Goal: Task Accomplishment & Management: Manage account settings

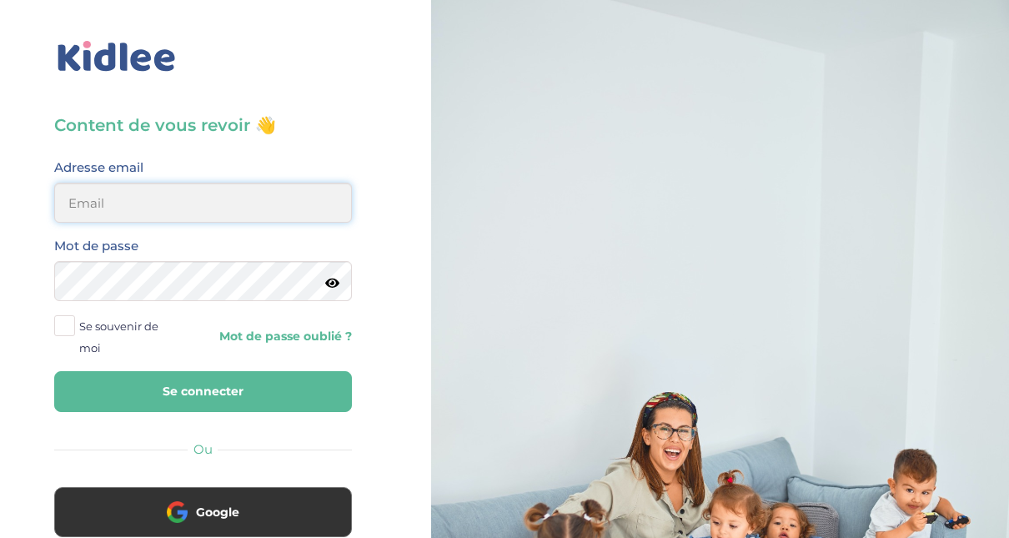
type input "[EMAIL_ADDRESS][DOMAIN_NAME]"
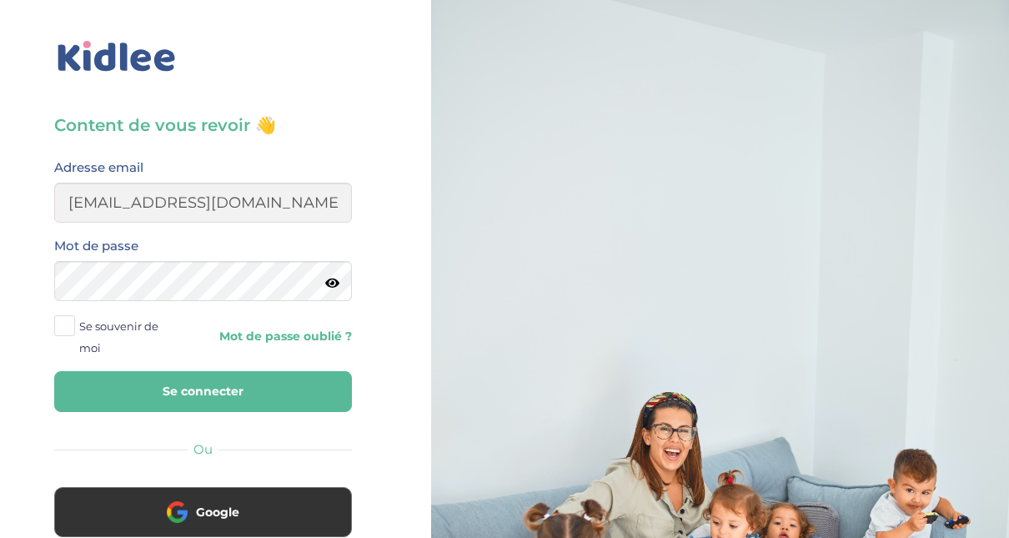
click at [200, 395] on button "Se connecter" at bounding box center [203, 391] width 298 height 41
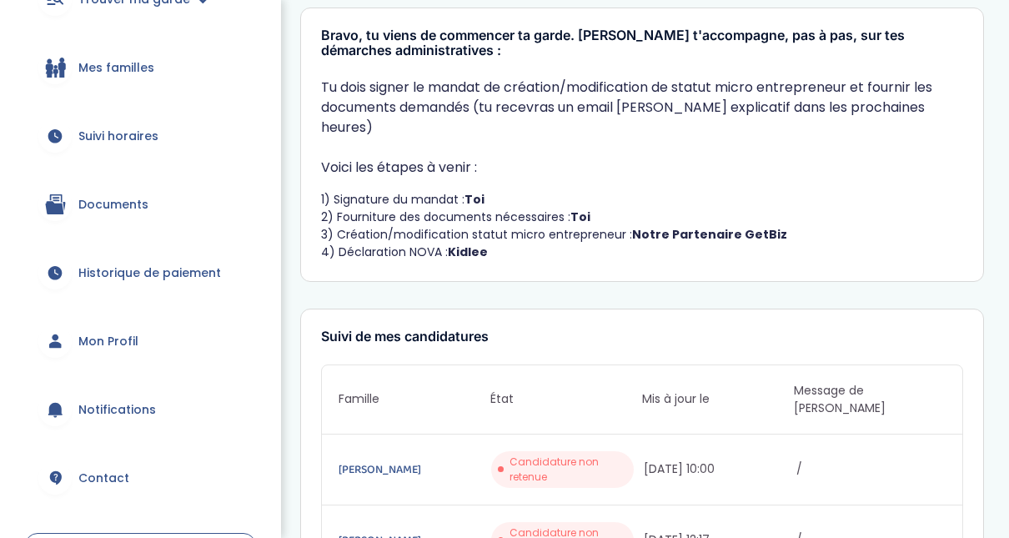
scroll to position [209, 0]
click at [143, 346] on link "Mon Profil" at bounding box center [140, 343] width 231 height 60
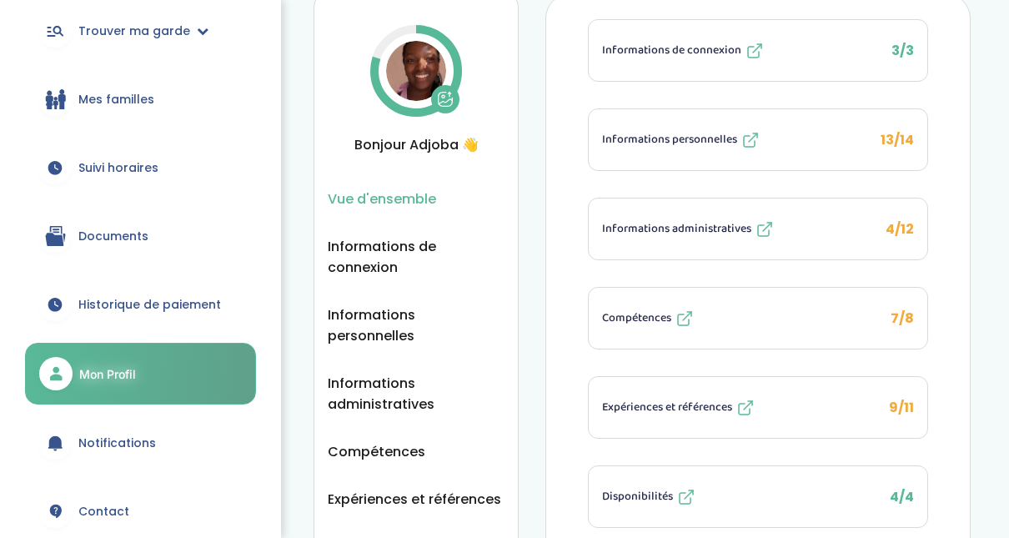
scroll to position [73, 0]
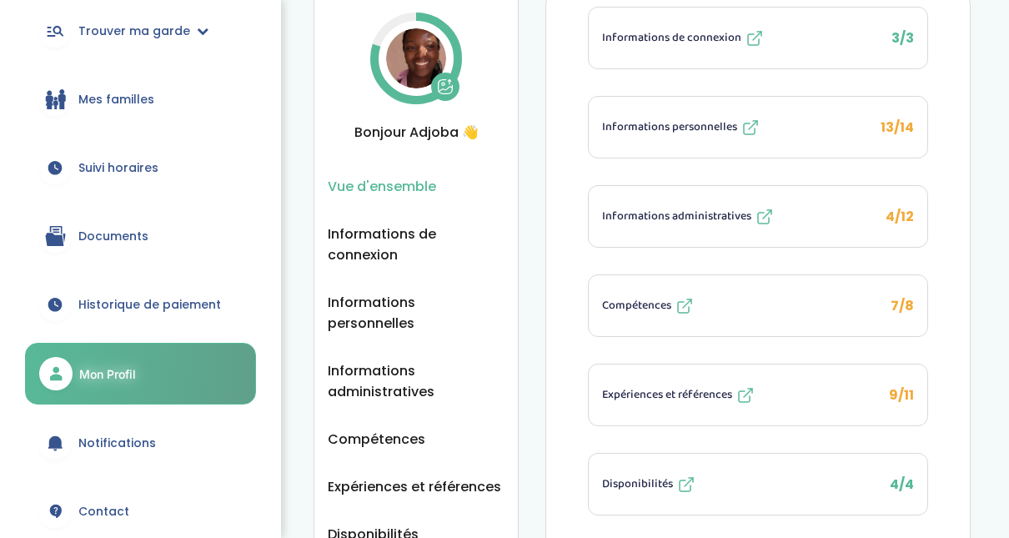
click at [821, 200] on button "Informations administratives 4/12" at bounding box center [758, 216] width 339 height 61
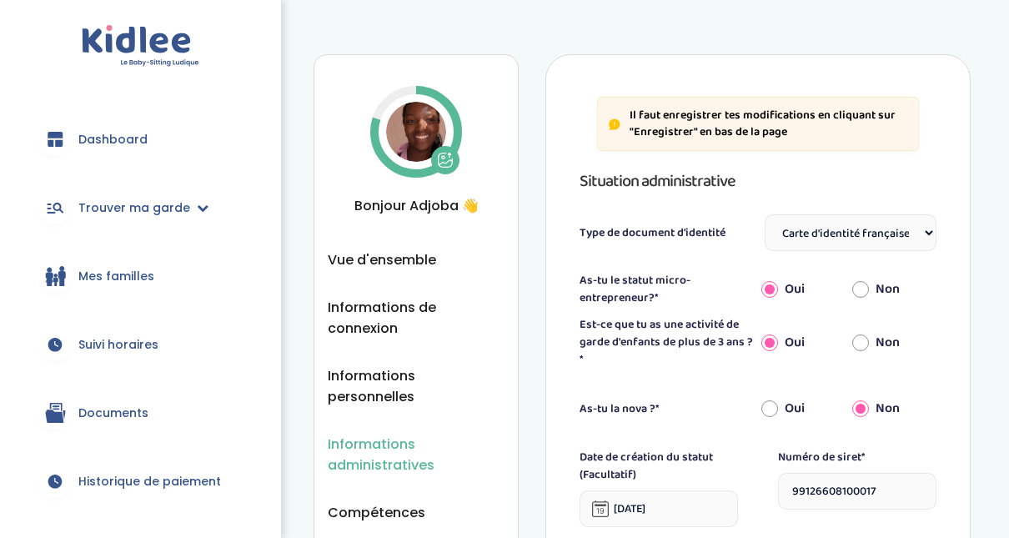
select select "Carte d'identité française ou Passeport français daté de moins de 5 ans"
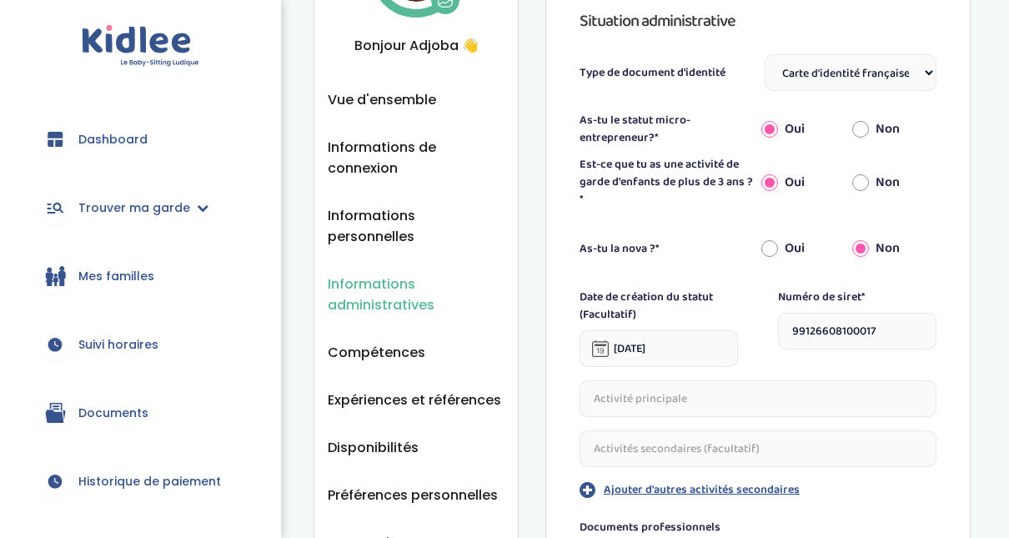
scroll to position [164, 0]
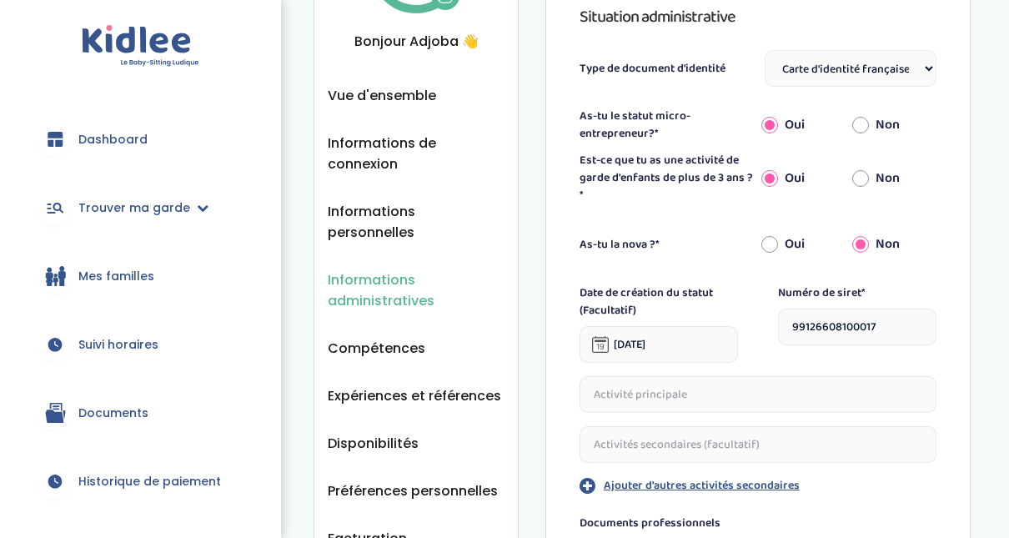
click at [99, 412] on span "Documents" at bounding box center [113, 414] width 70 height 18
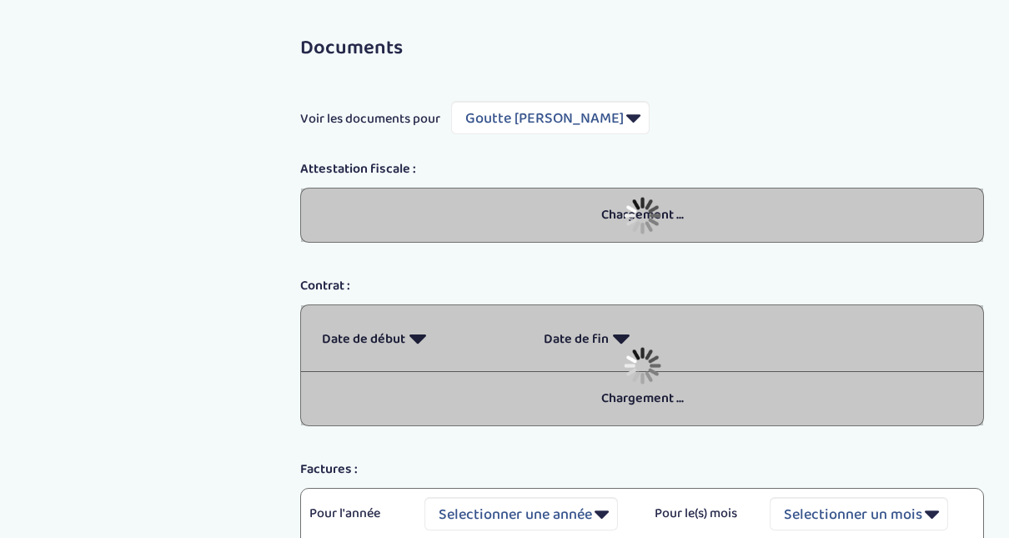
select select "5489"
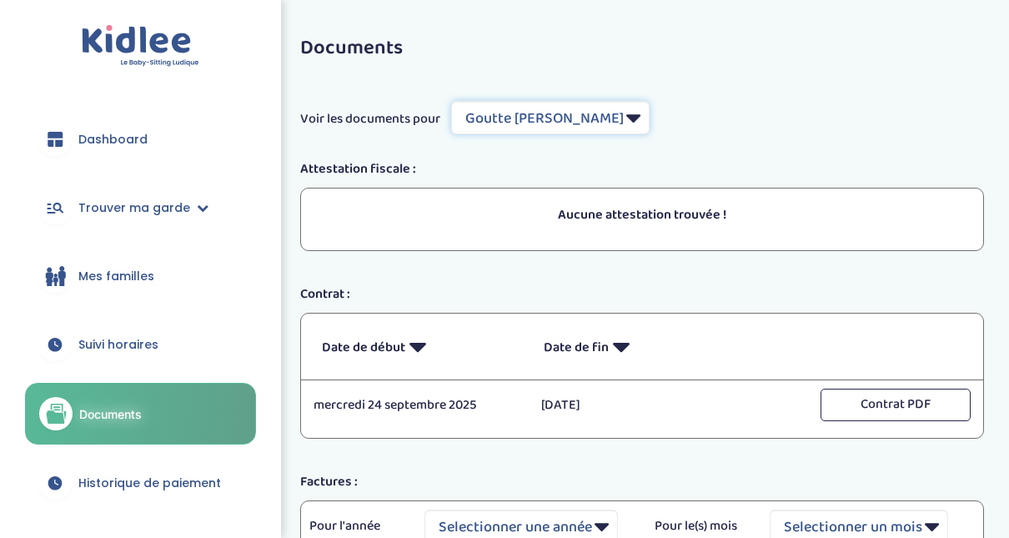
click at [608, 115] on select "Filtrer par Famille Goutte [PERSON_NAME] [PERSON_NAME]" at bounding box center [550, 117] width 199 height 33
click at [545, 232] on div "Aucune attestation trouvée !" at bounding box center [642, 215] width 666 height 37
click at [593, 120] on select "Filtrer par Famille Goutte [PERSON_NAME] [PERSON_NAME]" at bounding box center [550, 117] width 199 height 33
select select "6533"
click at [452, 101] on select "Filtrer par Famille Goutte [PERSON_NAME] [PERSON_NAME]" at bounding box center [550, 117] width 199 height 33
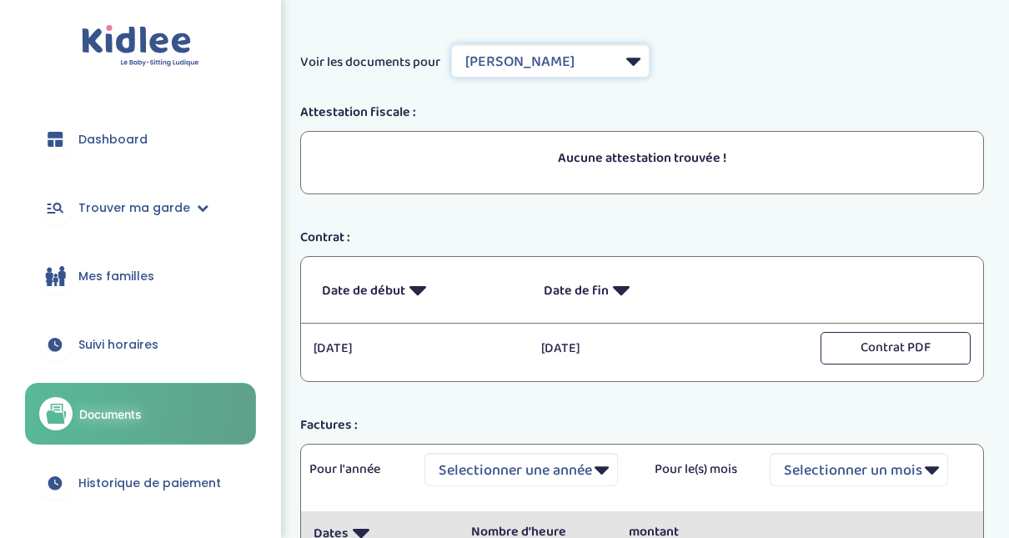
scroll to position [15, 0]
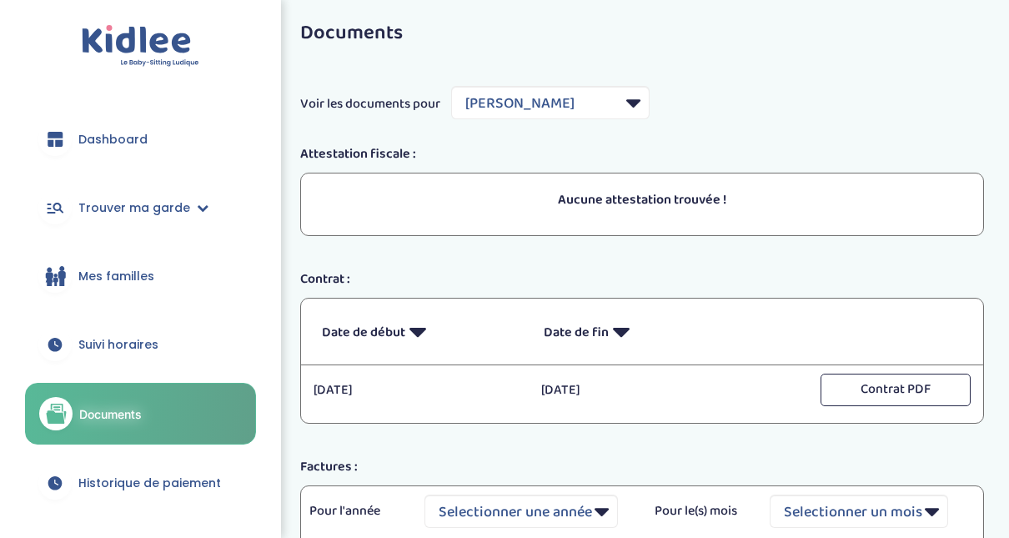
click at [168, 340] on link "Suivi horaires" at bounding box center [140, 344] width 231 height 60
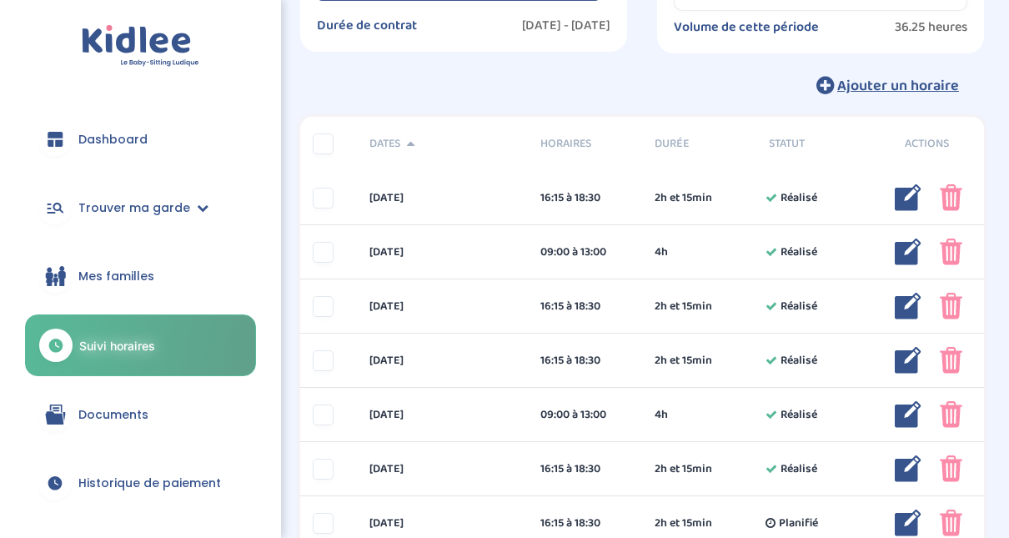
scroll to position [28, 0]
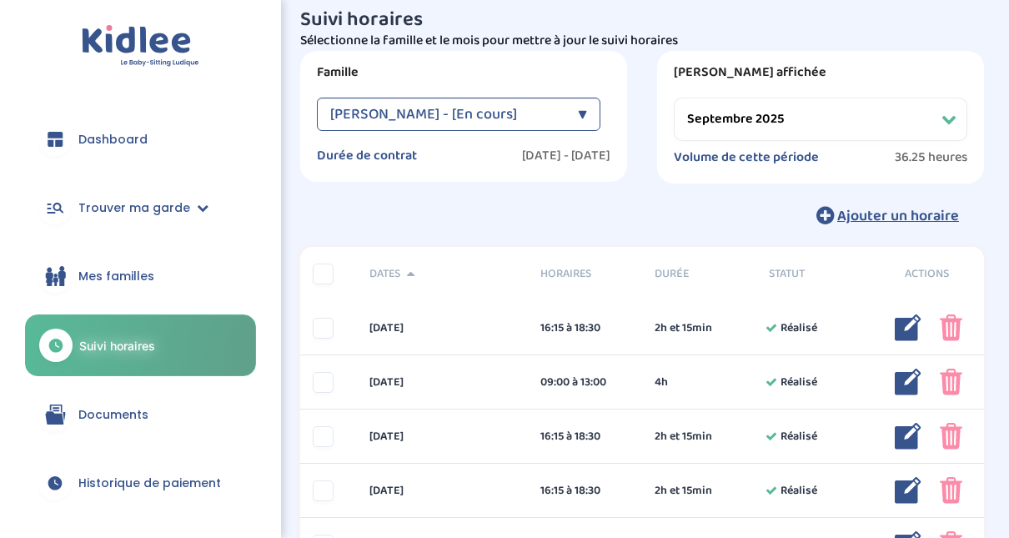
click at [852, 116] on select "Filtrer par mois septembre 2025 octobre 2025 novembre 2025 décembre 2025 janvie…" at bounding box center [821, 119] width 294 height 43
click at [674, 98] on select "Filtrer par mois septembre 2025 octobre 2025 novembre 2025 décembre 2025 janvie…" at bounding box center [821, 119] width 294 height 43
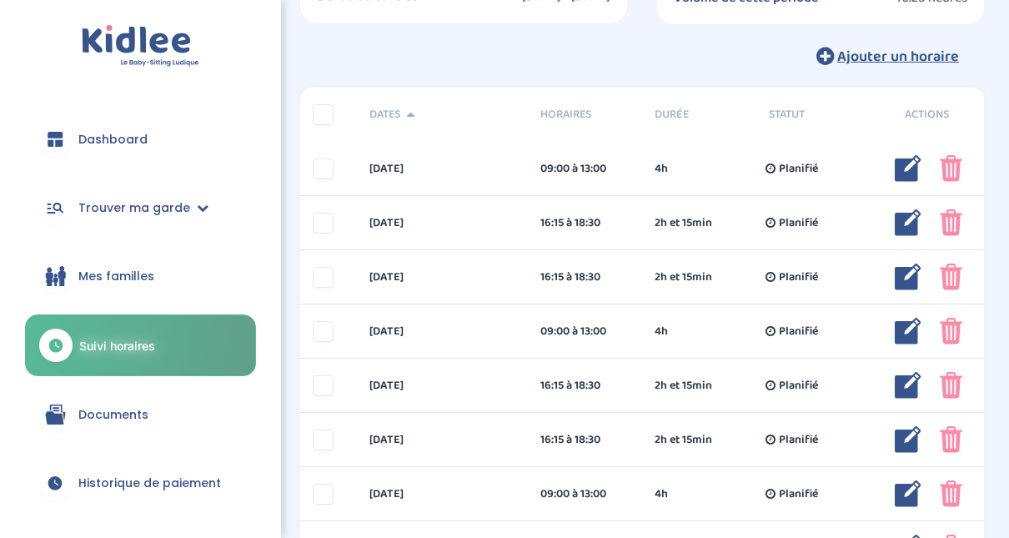
scroll to position [15, 0]
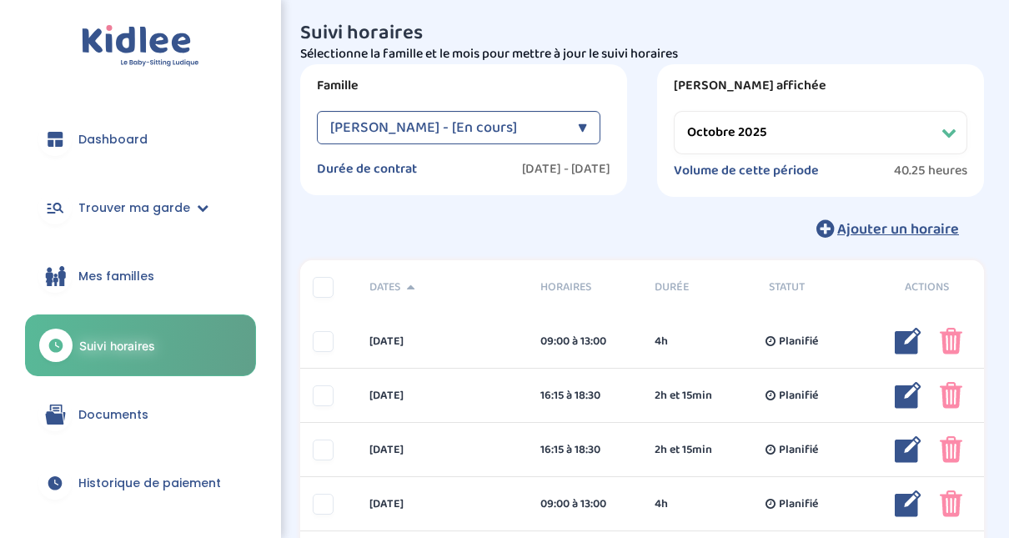
click at [947, 138] on select "Filtrer par mois septembre 2025 octobre 2025 novembre 2025 décembre 2025 janvie…" at bounding box center [821, 132] width 294 height 43
click at [674, 111] on select "Filtrer par mois septembre 2025 octobre 2025 novembre 2025 décembre 2025 janvie…" at bounding box center [821, 132] width 294 height 43
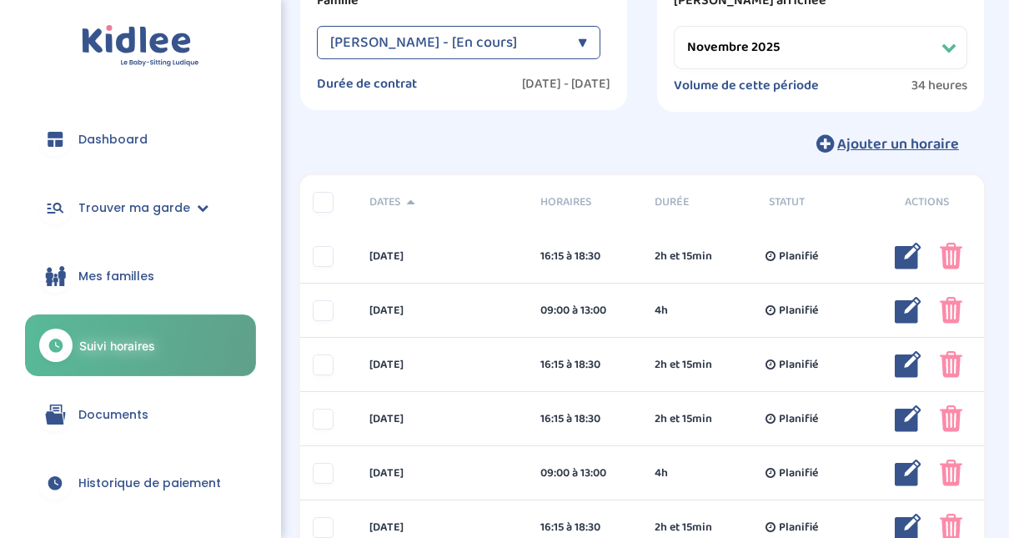
scroll to position [73, 0]
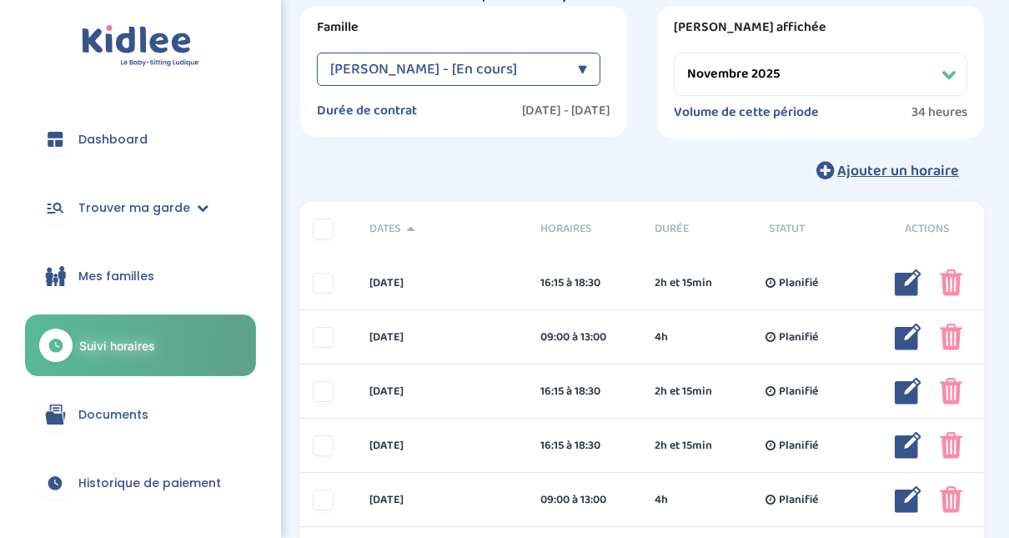
click at [937, 73] on select "Filtrer par mois septembre 2025 octobre 2025 novembre 2025 décembre 2025 janvie…" at bounding box center [821, 74] width 294 height 43
click at [674, 53] on select "Filtrer par mois septembre 2025 octobre 2025 novembre 2025 décembre 2025 janvie…" at bounding box center [821, 74] width 294 height 43
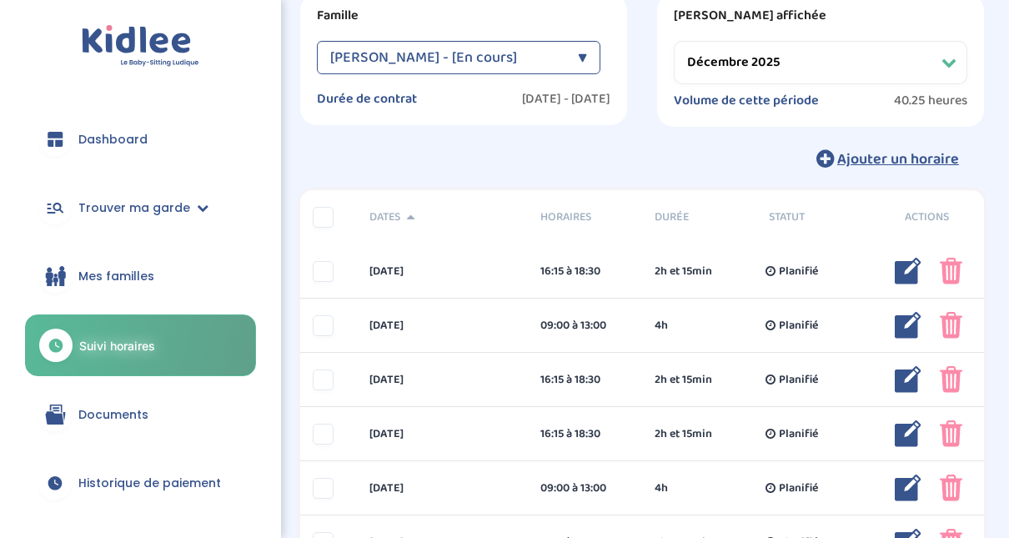
scroll to position [0, 0]
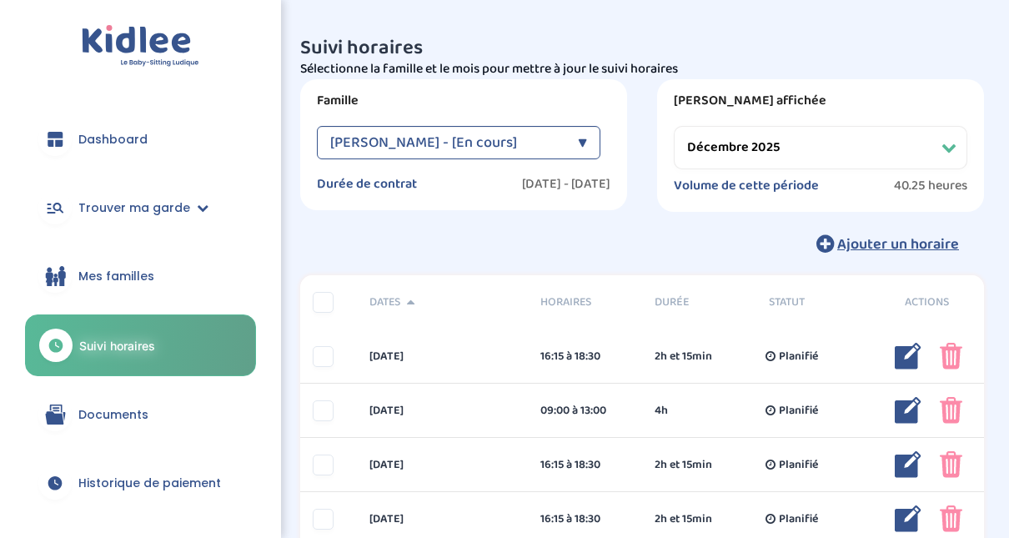
click at [946, 140] on select "Filtrer par mois septembre 2025 octobre 2025 novembre 2025 décembre 2025 janvie…" at bounding box center [821, 147] width 294 height 43
click at [817, 53] on h3 "Suivi horaires" at bounding box center [642, 49] width 684 height 22
click at [581, 152] on div "▼" at bounding box center [582, 142] width 9 height 33
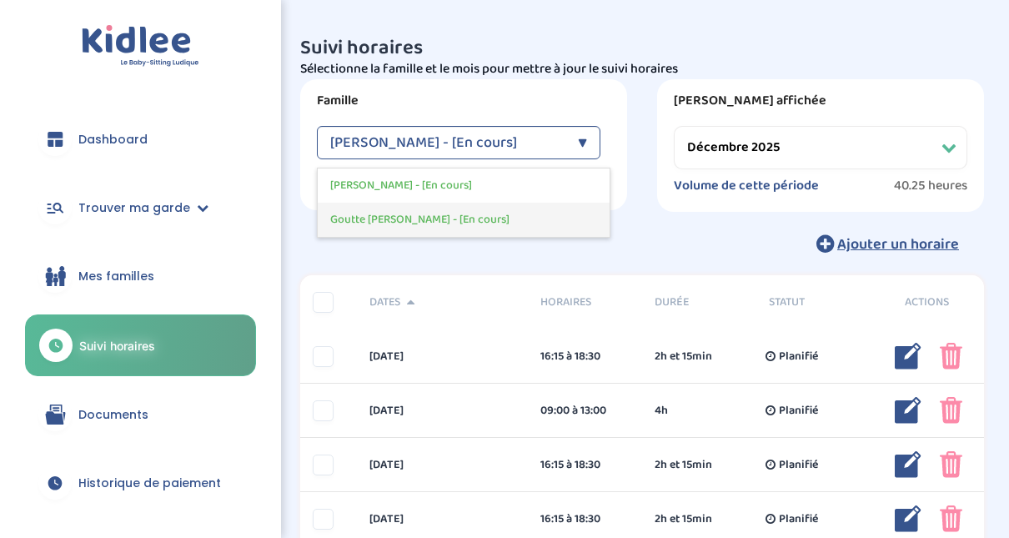
click at [453, 220] on span "Goutte Florence - [En cours]" at bounding box center [419, 220] width 179 height 18
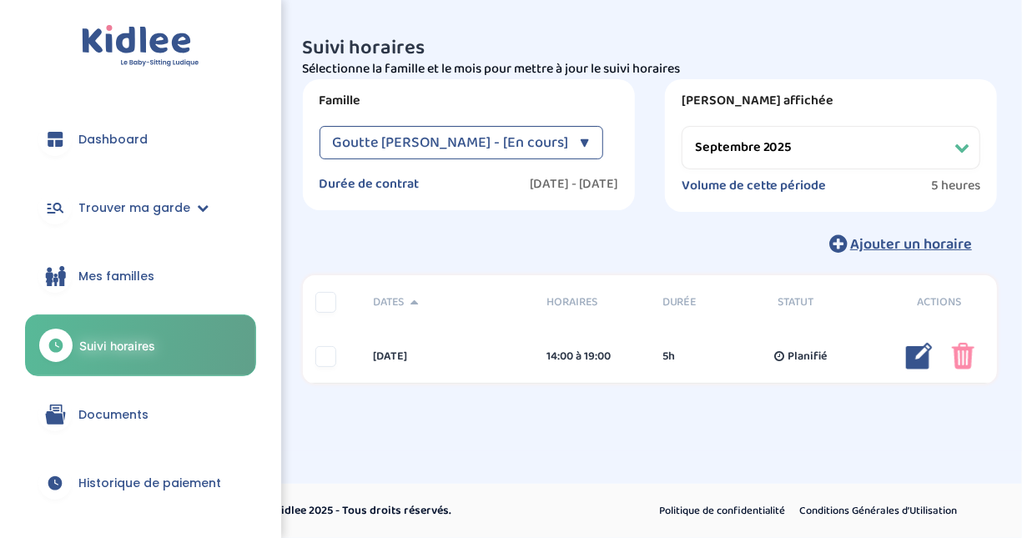
click at [865, 155] on select "Filtrer par mois septembre 2025 octobre 2025 novembre 2025 décembre 2025 janvie…" at bounding box center [830, 147] width 299 height 43
click at [681, 126] on select "Filtrer par mois septembre 2025 octobre 2025 novembre 2025 décembre 2025 janvie…" at bounding box center [830, 147] width 299 height 43
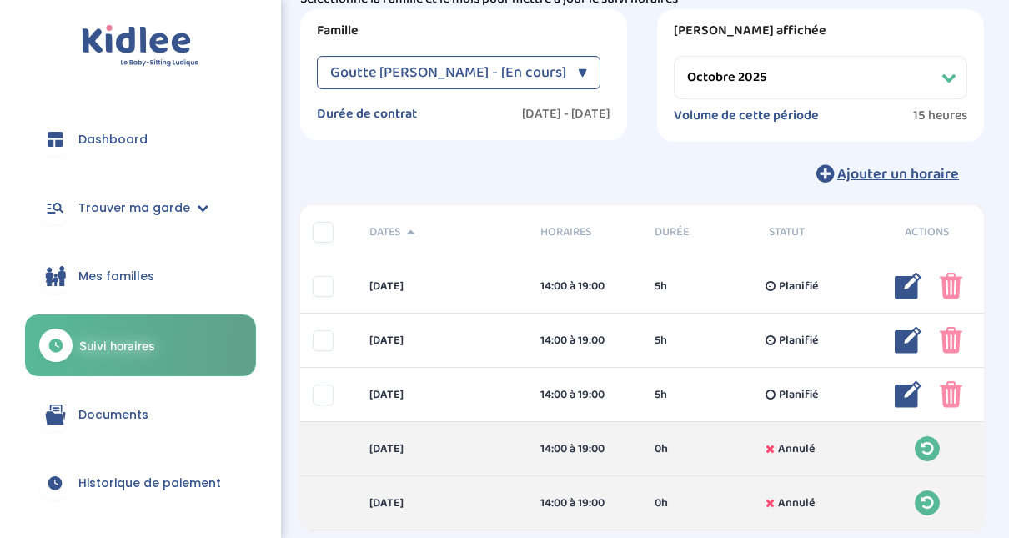
scroll to position [66, 0]
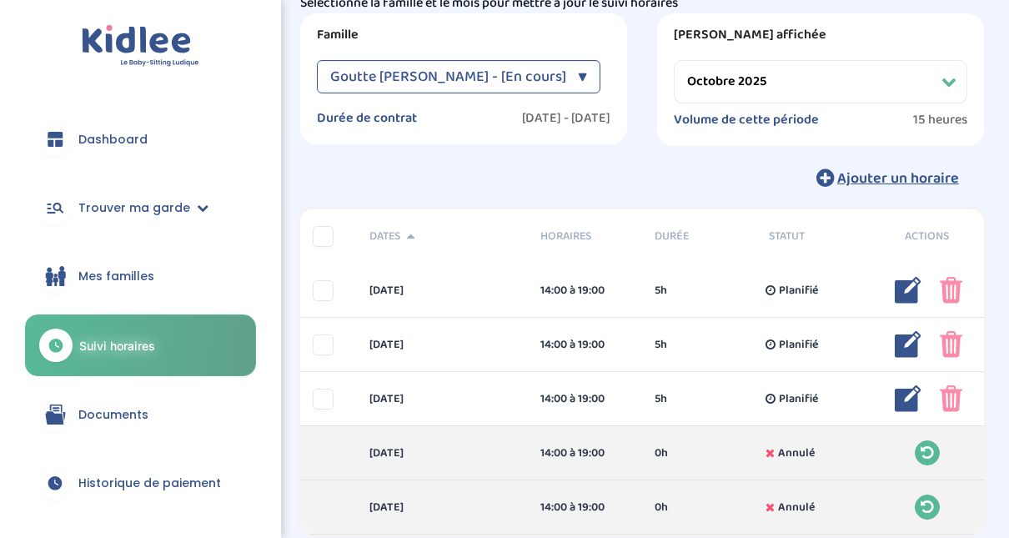
click at [861, 75] on select "Filtrer par mois septembre 2025 octobre 2025 novembre 2025 décembre 2025 janvie…" at bounding box center [821, 81] width 294 height 43
click at [674, 60] on select "Filtrer par mois septembre 2025 octobre 2025 novembre 2025 décembre 2025 janvie…" at bounding box center [821, 81] width 294 height 43
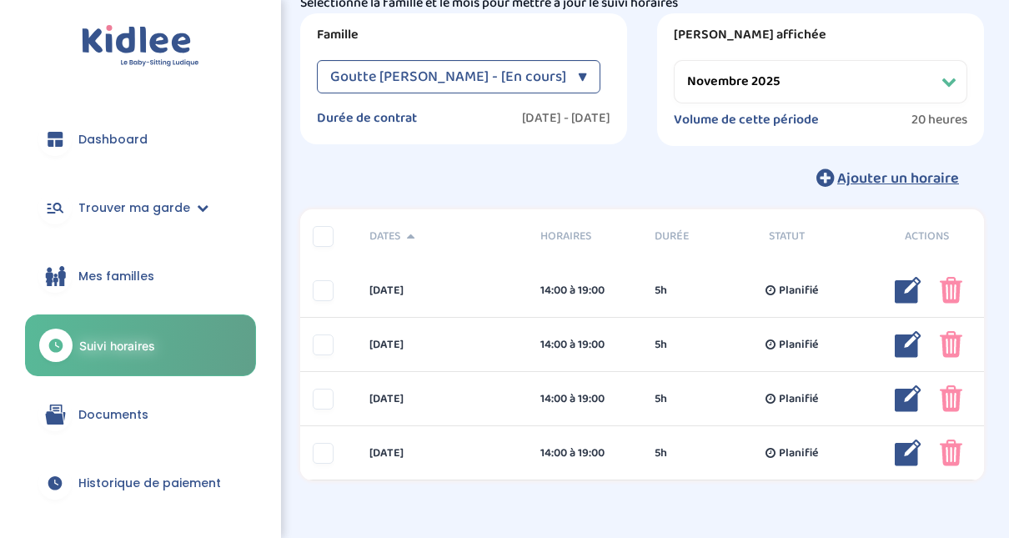
click at [919, 81] on select "Filtrer par mois septembre 2025 octobre 2025 novembre 2025 décembre 2025 janvie…" at bounding box center [821, 81] width 294 height 43
click at [674, 60] on select "Filtrer par mois septembre 2025 octobre 2025 novembre 2025 décembre 2025 janvie…" at bounding box center [821, 81] width 294 height 43
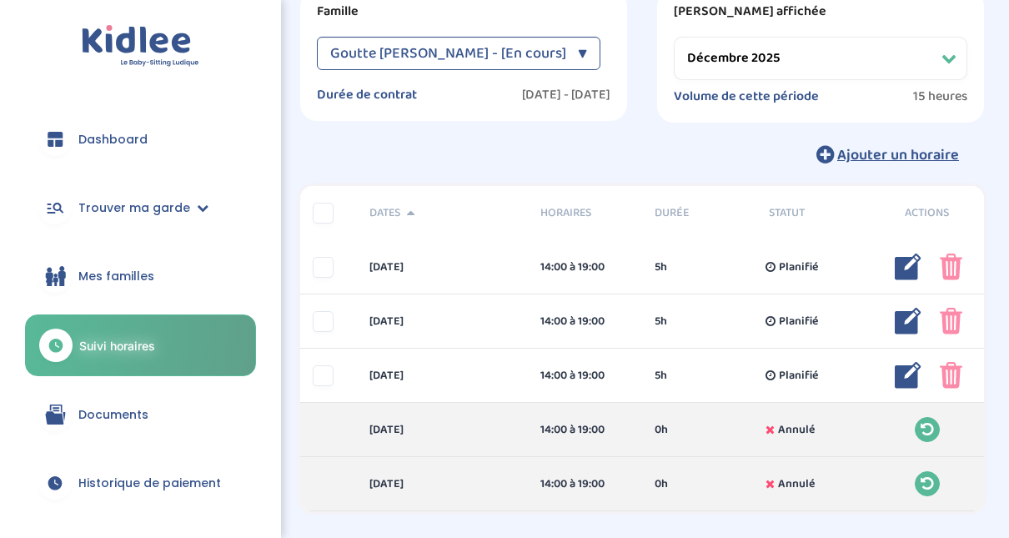
scroll to position [88, 0]
click at [920, 52] on select "Filtrer par mois septembre 2025 octobre 2025 novembre 2025 décembre 2025 janvie…" at bounding box center [821, 59] width 294 height 43
click at [674, 38] on select "Filtrer par mois septembre 2025 octobre 2025 novembre 2025 décembre 2025 janvie…" at bounding box center [821, 59] width 294 height 43
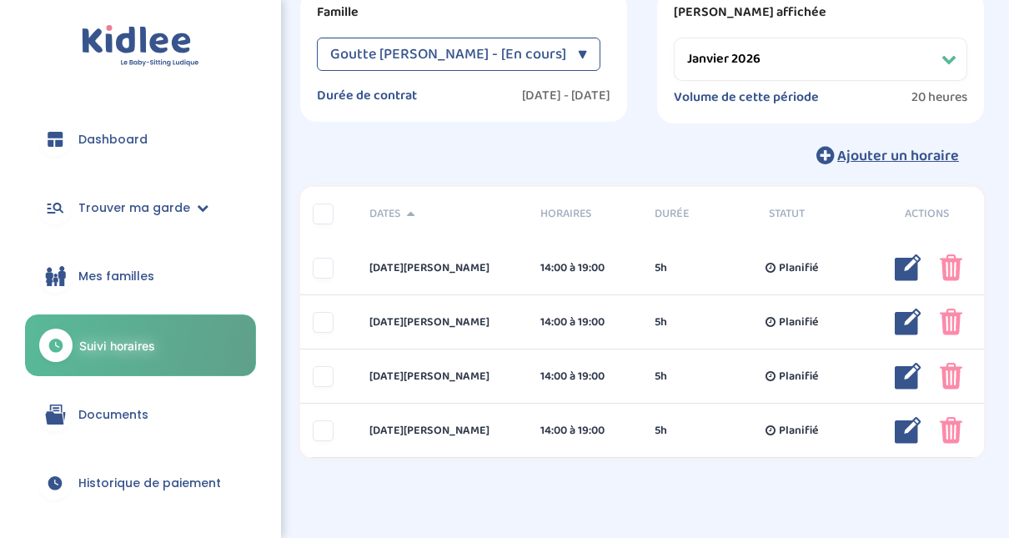
click at [819, 58] on select "Filtrer par mois septembre 2025 octobre 2025 novembre 2025 décembre 2025 janvie…" at bounding box center [821, 59] width 294 height 43
click at [674, 38] on select "Filtrer par mois septembre 2025 octobre 2025 novembre 2025 décembre 2025 janvie…" at bounding box center [821, 59] width 294 height 43
click at [811, 59] on select "Filtrer par mois septembre 2025 octobre 2025 novembre 2025 décembre 2025 janvie…" at bounding box center [821, 59] width 294 height 43
click at [674, 38] on select "Filtrer par mois septembre 2025 octobre 2025 novembre 2025 décembre 2025 janvie…" at bounding box center [821, 59] width 294 height 43
click at [857, 48] on select "Filtrer par mois septembre 2025 octobre 2025 novembre 2025 décembre 2025 janvie…" at bounding box center [821, 59] width 294 height 43
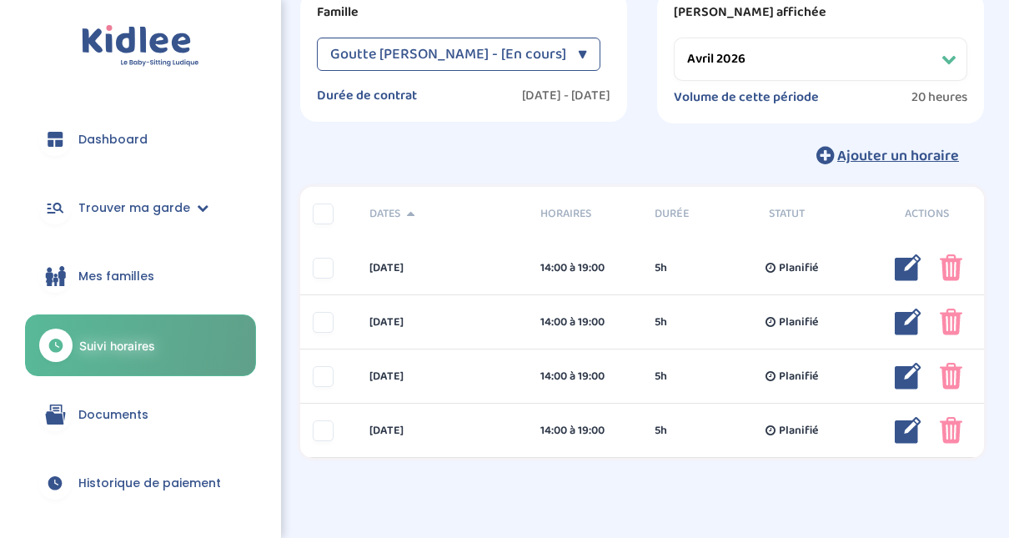
click at [674, 38] on select "Filtrer par mois septembre 2025 octobre 2025 novembre 2025 décembre 2025 janvie…" at bounding box center [821, 59] width 294 height 43
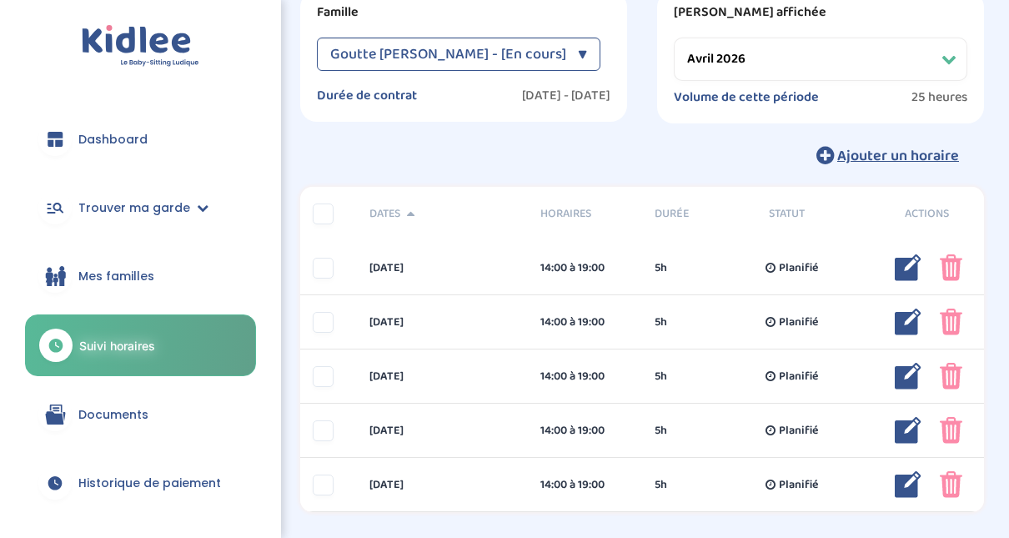
click at [840, 65] on select "Filtrer par mois septembre 2025 octobre 2025 novembre 2025 décembre 2025 janvie…" at bounding box center [821, 59] width 294 height 43
click at [674, 38] on select "Filtrer par mois septembre 2025 octobre 2025 novembre 2025 décembre 2025 janvie…" at bounding box center [821, 59] width 294 height 43
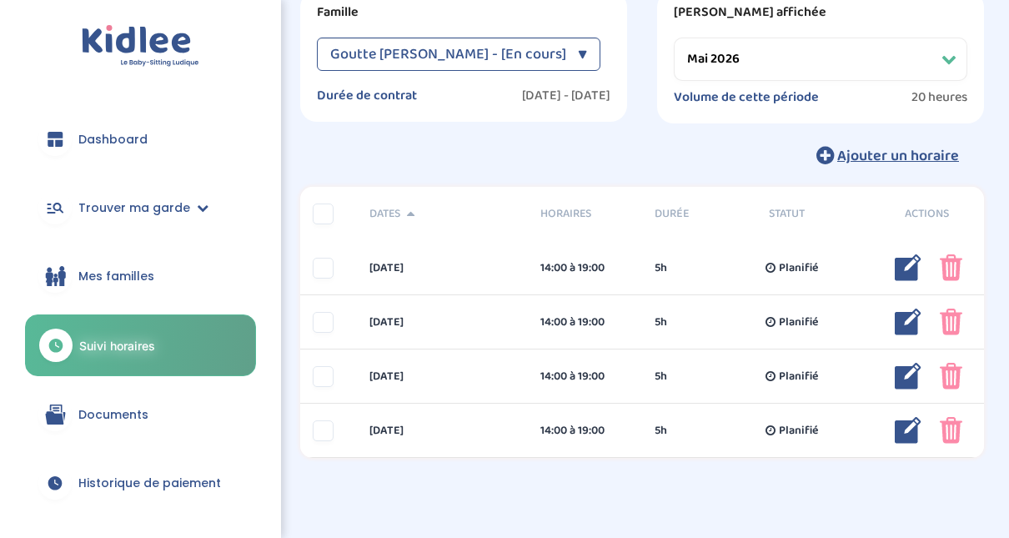
click at [850, 67] on select "Filtrer par mois septembre 2025 octobre 2025 novembre 2025 décembre 2025 janvie…" at bounding box center [821, 59] width 294 height 43
click at [674, 38] on select "Filtrer par mois septembre 2025 octobre 2025 novembre 2025 décembre 2025 janvie…" at bounding box center [821, 59] width 294 height 43
click at [860, 48] on select "Filtrer par mois septembre 2025 octobre 2025 novembre 2025 décembre 2025 janvie…" at bounding box center [821, 59] width 294 height 43
click at [674, 38] on select "Filtrer par mois septembre 2025 octobre 2025 novembre 2025 décembre 2025 janvie…" at bounding box center [821, 59] width 294 height 43
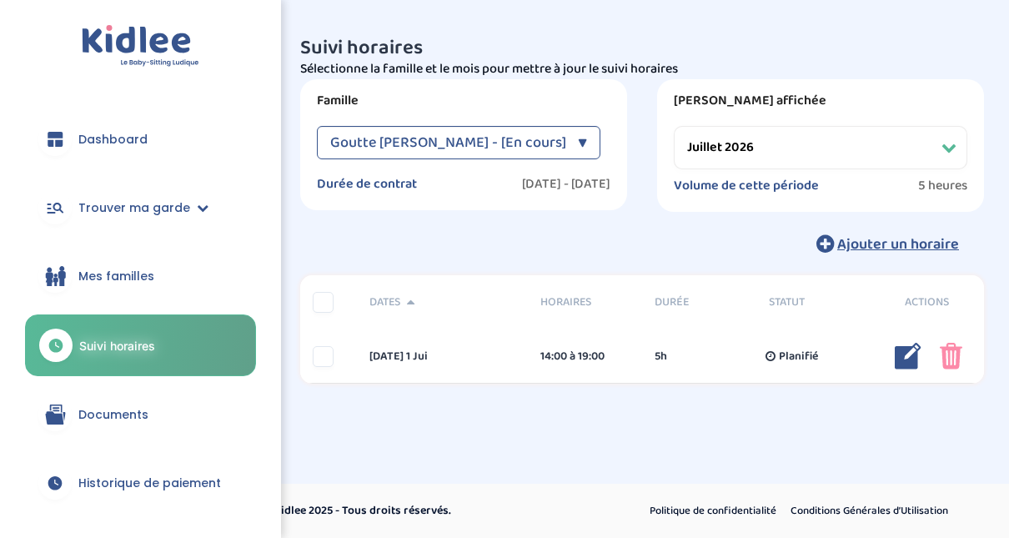
scroll to position [0, 0]
click at [584, 130] on div "▼" at bounding box center [585, 142] width 9 height 33
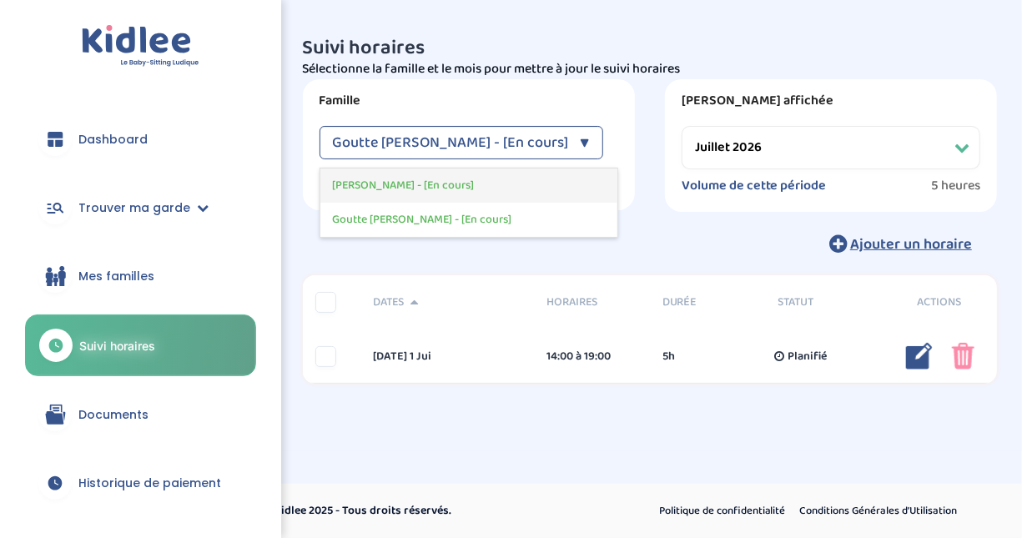
click at [475, 186] on span "Leyne Mory Clémence - [En cours]" at bounding box center [404, 186] width 142 height 18
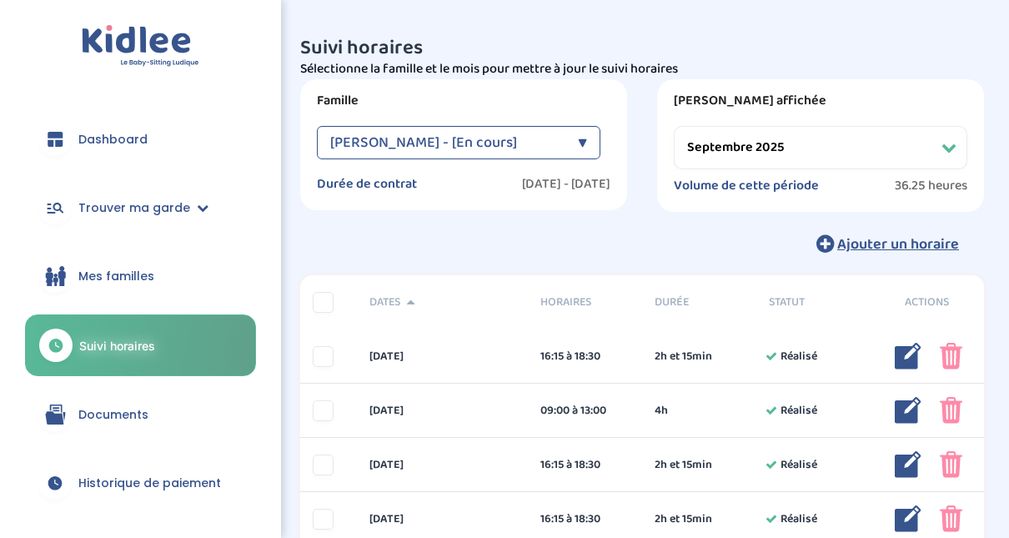
click at [814, 147] on select "Filtrer par mois septembre 2025 octobre 2025 novembre 2025 décembre 2025 janvie…" at bounding box center [821, 147] width 294 height 43
select select "octobre 2025"
click at [674, 126] on select "Filtrer par mois septembre 2025 octobre 2025 novembre 2025 décembre 2025 janvie…" at bounding box center [821, 147] width 294 height 43
click at [74, 279] on link "Mes familles" at bounding box center [140, 276] width 231 height 60
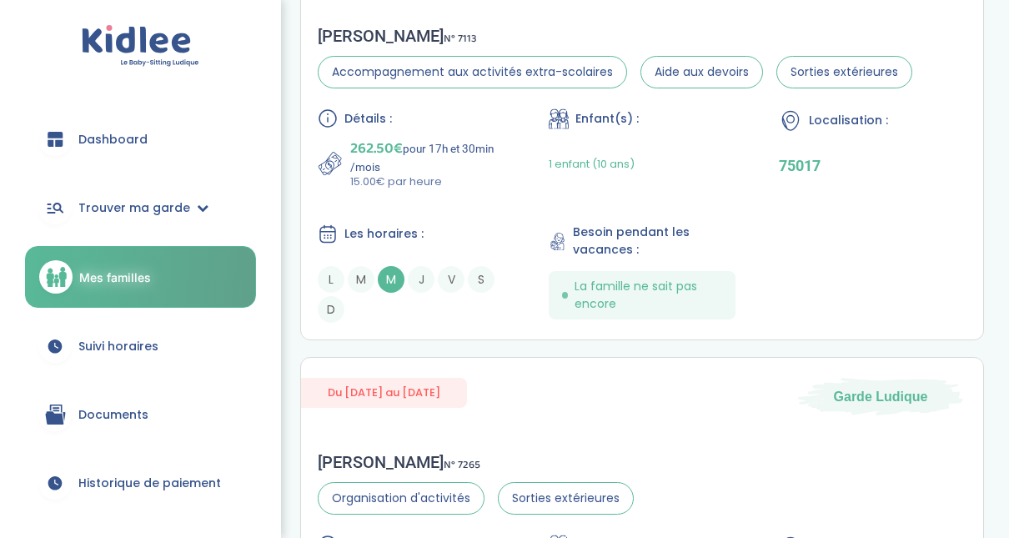
scroll to position [147, 0]
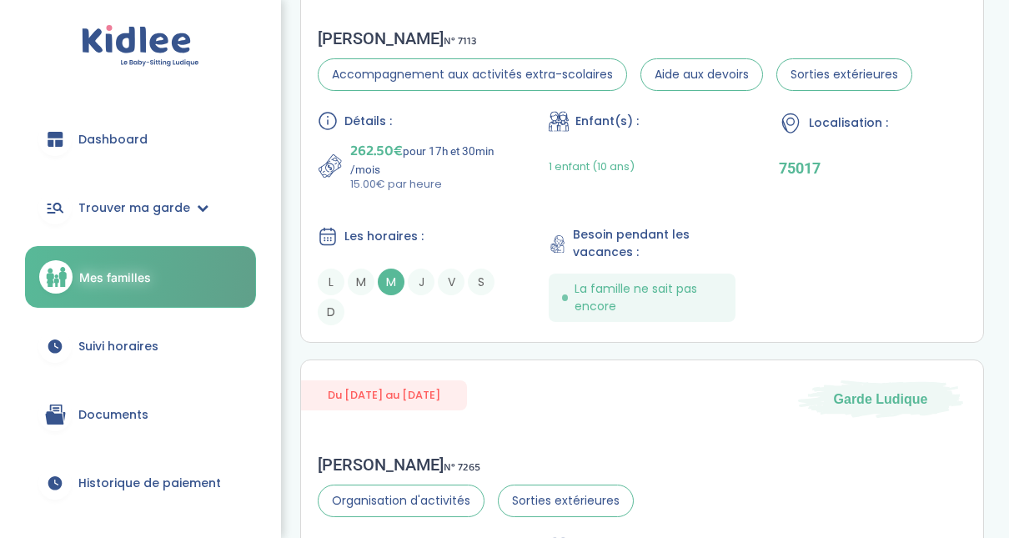
click at [137, 350] on span "Suivi horaires" at bounding box center [118, 347] width 80 height 18
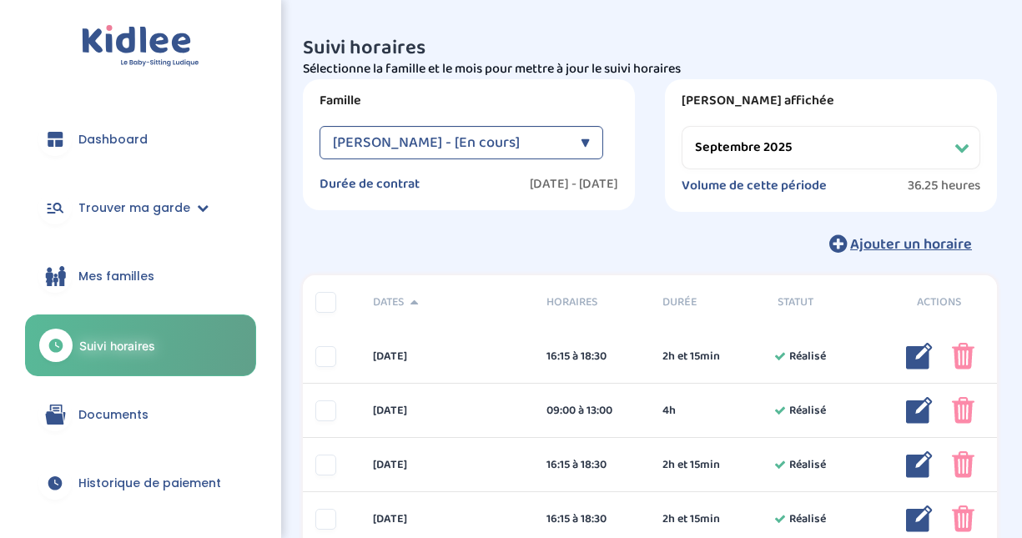
select select "septembre 2025"
click at [596, 249] on div "Ajouter un horaire" at bounding box center [642, 243] width 684 height 37
click at [149, 279] on span "Mes familles" at bounding box center [116, 277] width 76 height 18
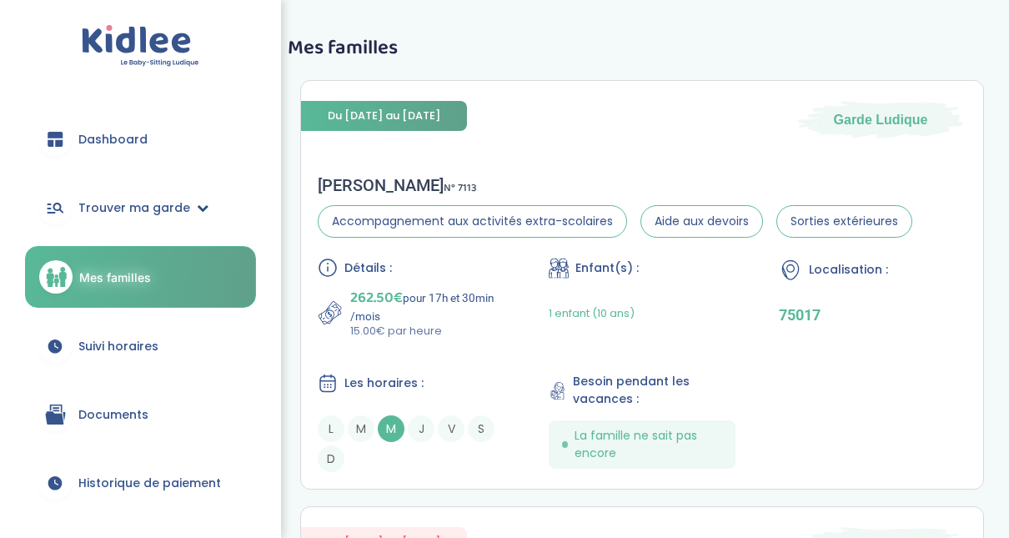
click at [189, 210] on link "Trouver ma garde" at bounding box center [140, 208] width 231 height 60
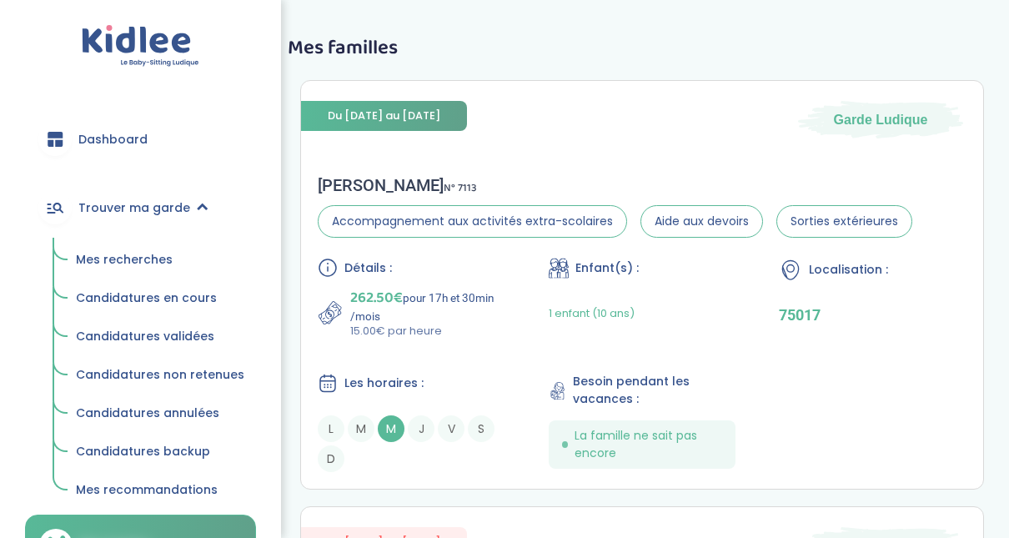
click at [149, 298] on span "Candidatures en cours" at bounding box center [146, 297] width 141 height 17
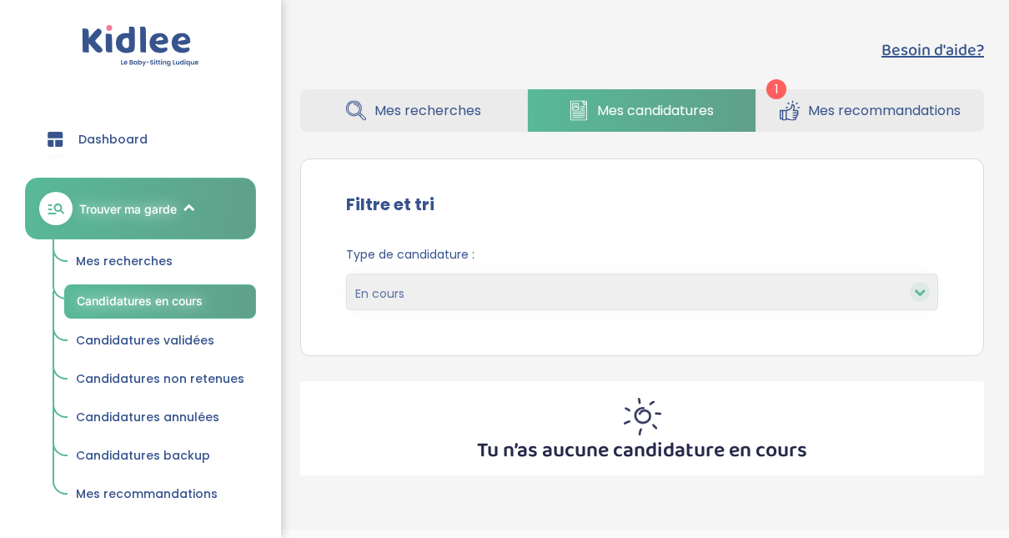
click at [818, 100] on link "Mes recommandations" at bounding box center [871, 110] width 228 height 43
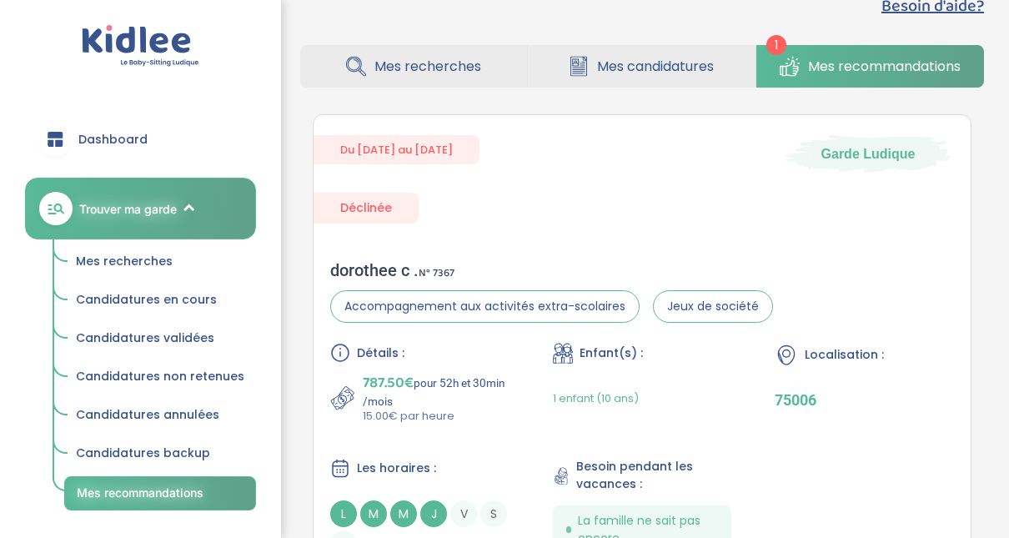
scroll to position [28, 0]
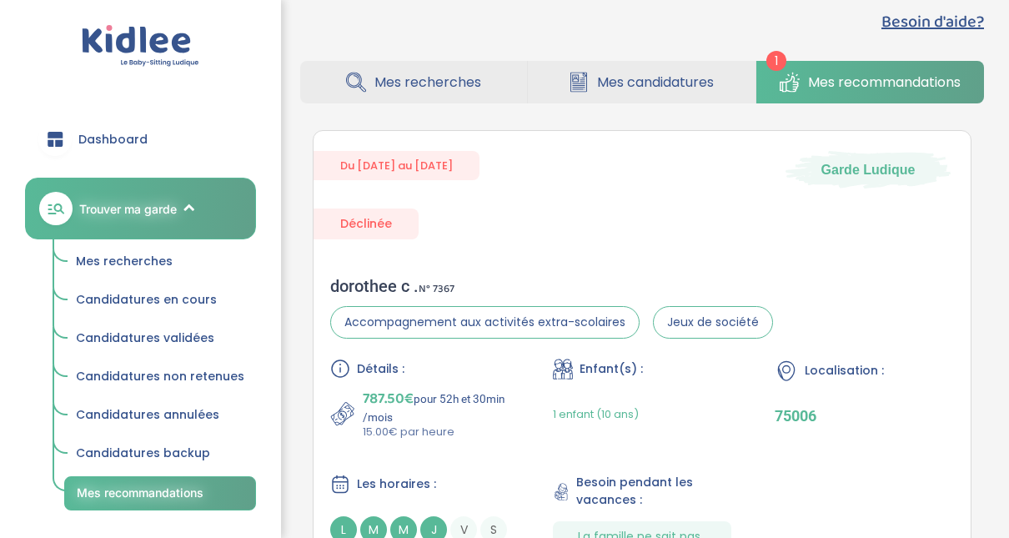
click at [131, 255] on span "Mes recherches" at bounding box center [124, 261] width 97 height 17
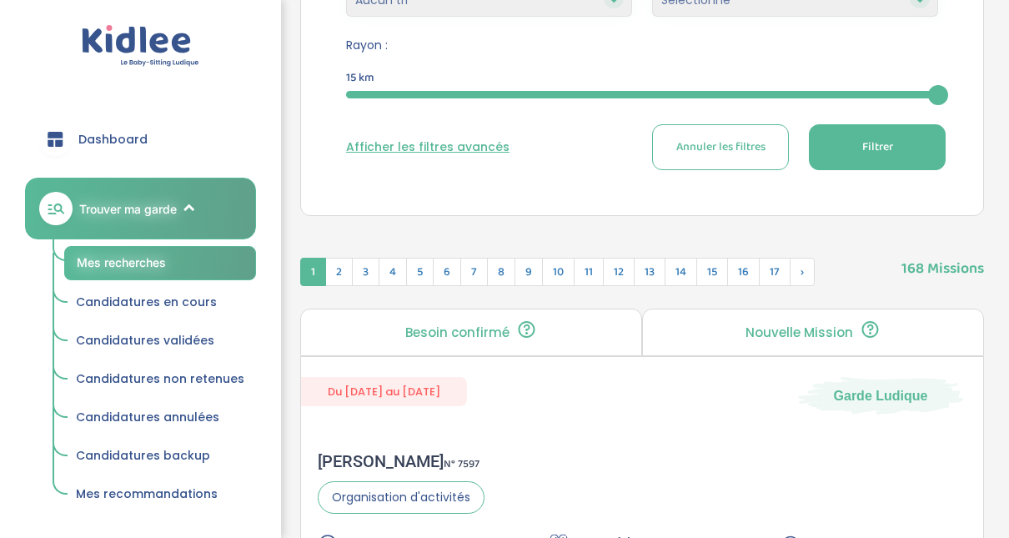
click at [563, 100] on div "15" at bounding box center [642, 94] width 592 height 19
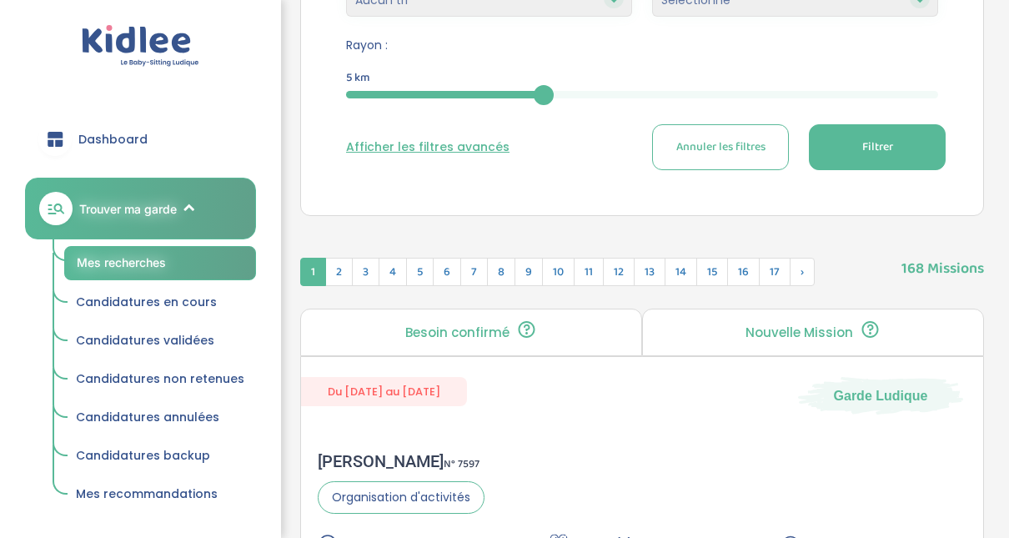
click at [858, 139] on button "Filtrer" at bounding box center [877, 147] width 137 height 46
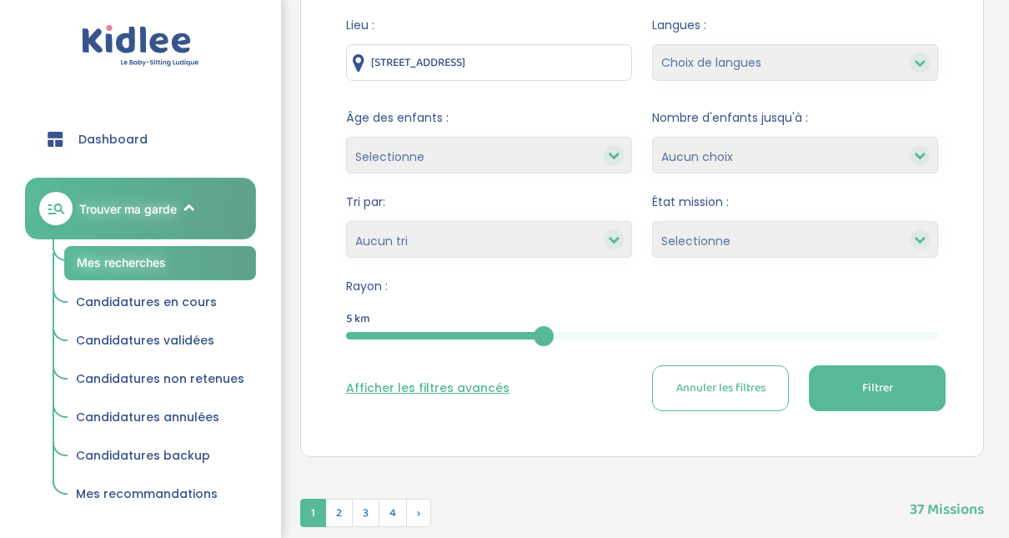
scroll to position [217, 0]
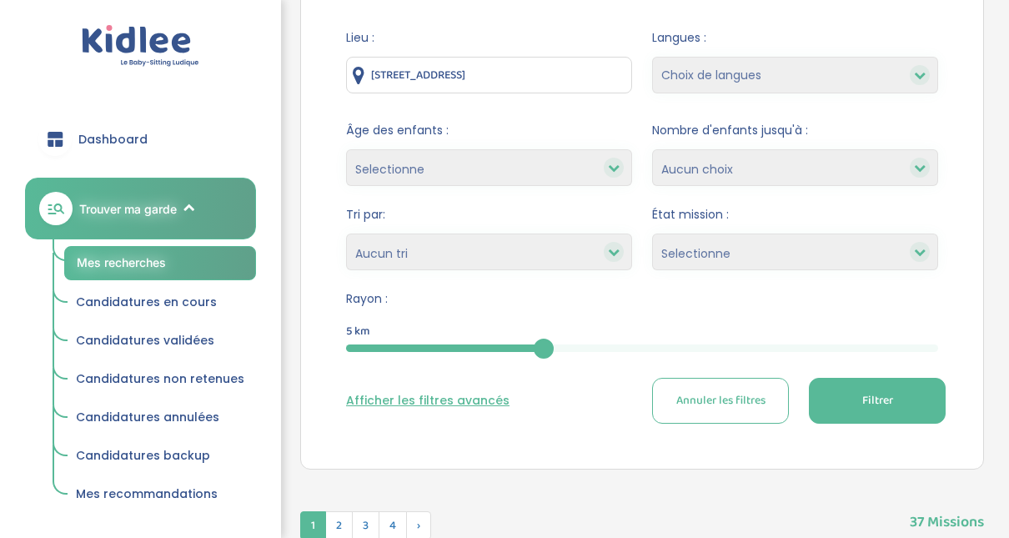
click at [615, 246] on icon at bounding box center [614, 252] width 12 height 12
click at [536, 249] on select "Heures par semaine (croissant) Heures par semaine (décroissant) Date de démarra…" at bounding box center [489, 252] width 286 height 37
select select "updated_at_desc"
click at [346, 234] on select "Heures par semaine (croissant) Heures par semaine (décroissant) Date de démarra…" at bounding box center [489, 252] width 286 height 37
click at [885, 394] on span "Filtrer" at bounding box center [877, 401] width 31 height 18
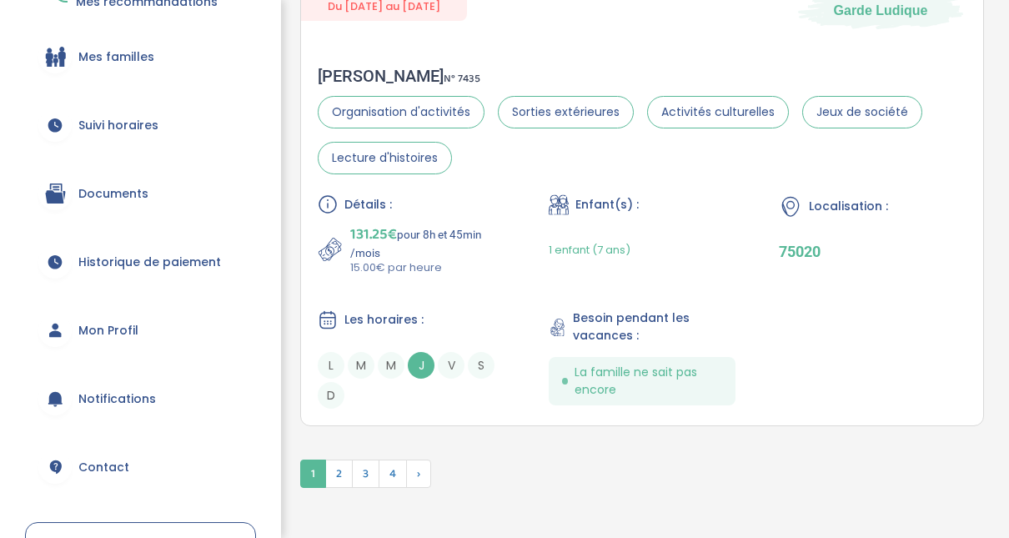
scroll to position [510, 0]
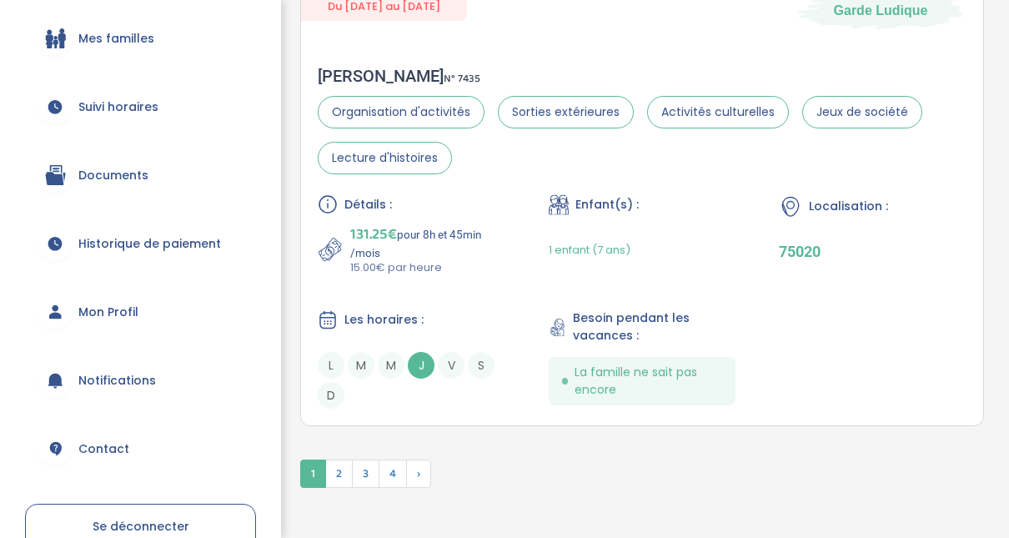
click at [93, 380] on span "Notifications" at bounding box center [117, 381] width 78 height 18
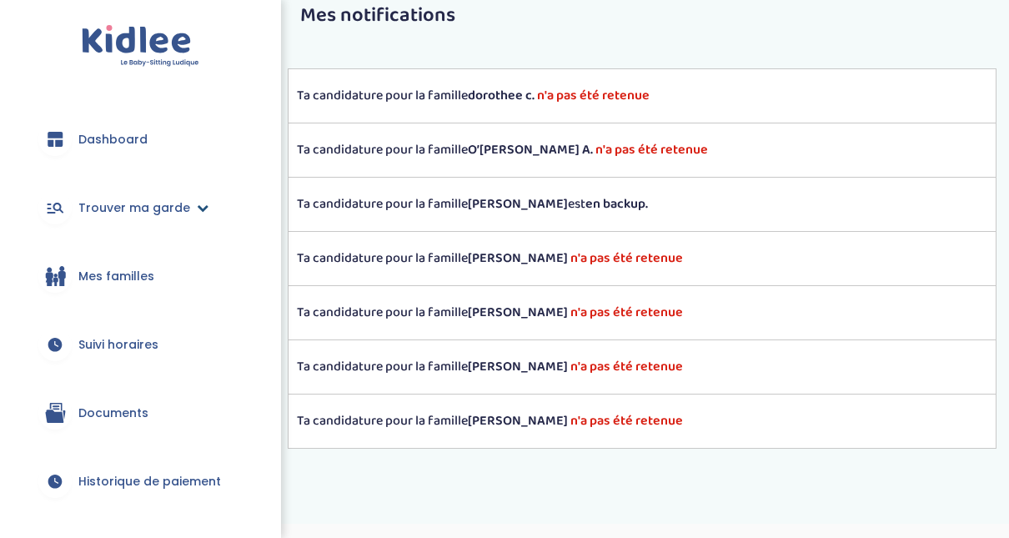
click at [137, 208] on span "Trouver ma garde" at bounding box center [134, 208] width 112 height 18
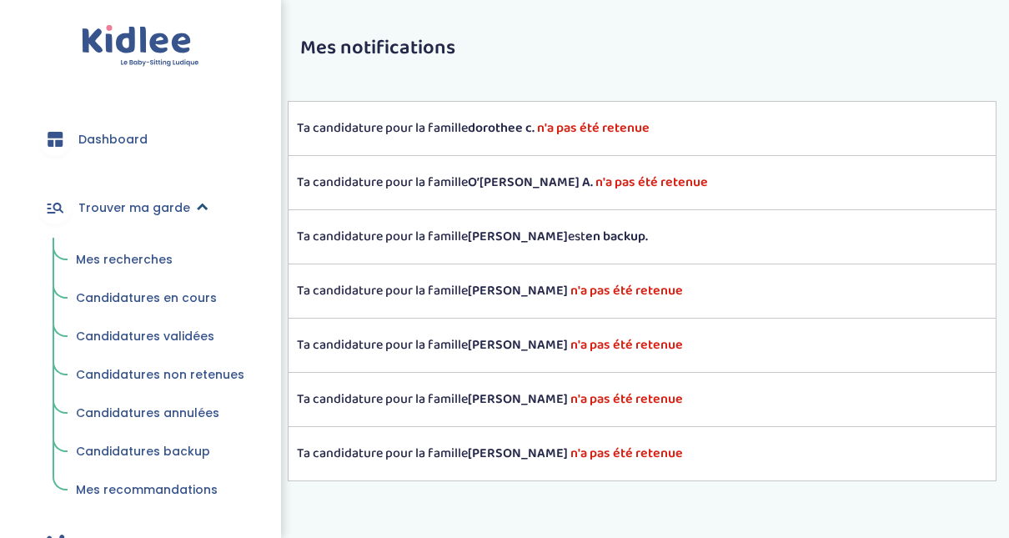
click at [148, 217] on link "Trouver ma garde" at bounding box center [140, 208] width 231 height 60
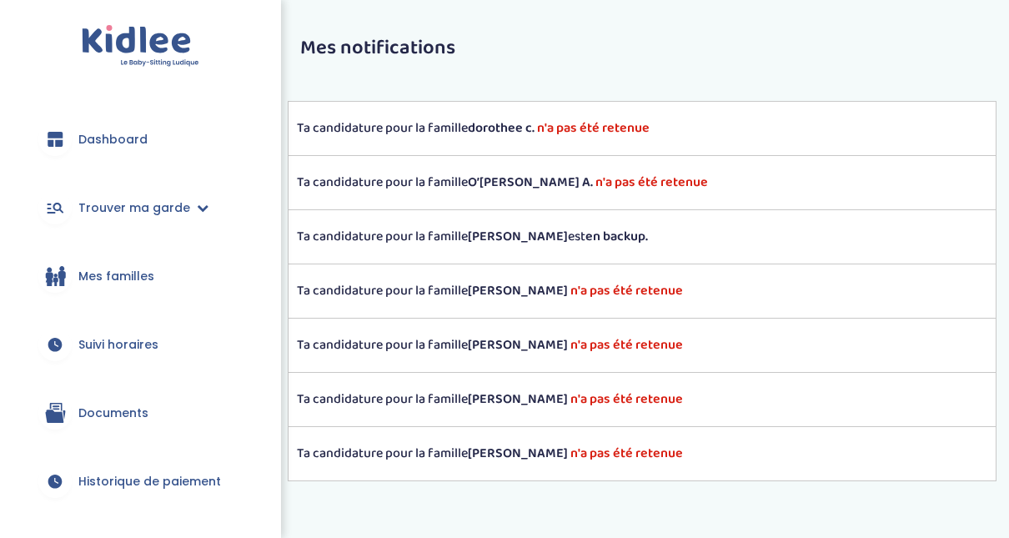
click at [137, 274] on span "Mes familles" at bounding box center [116, 277] width 76 height 18
